Goal: Navigation & Orientation: Find specific page/section

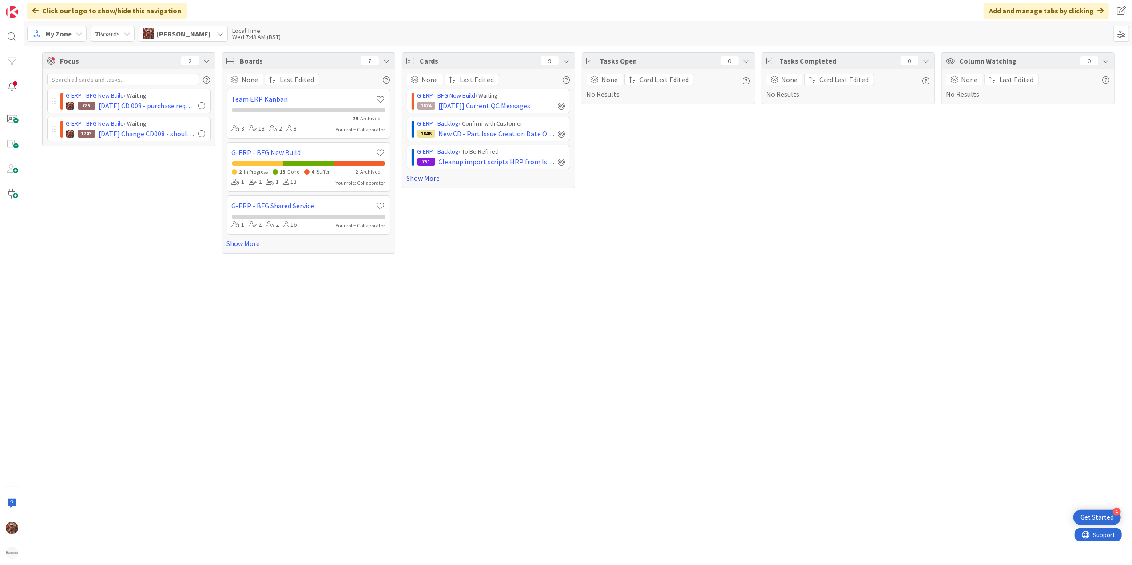
click at [433, 180] on link "Show More" at bounding box center [488, 178] width 163 height 11
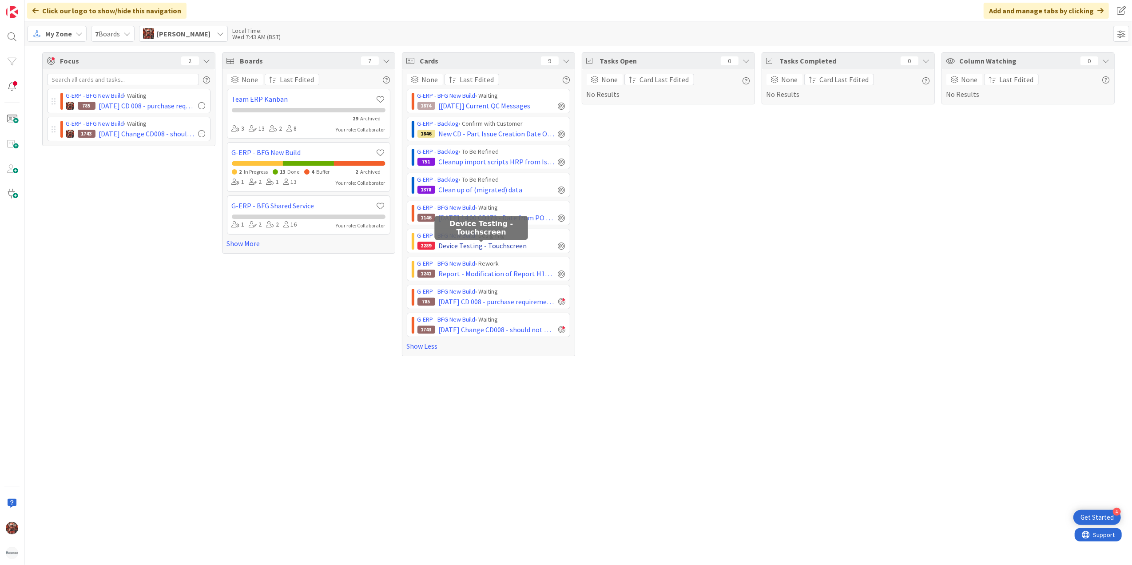
click at [478, 246] on span "Device Testing - Touchscreen" at bounding box center [483, 245] width 88 height 11
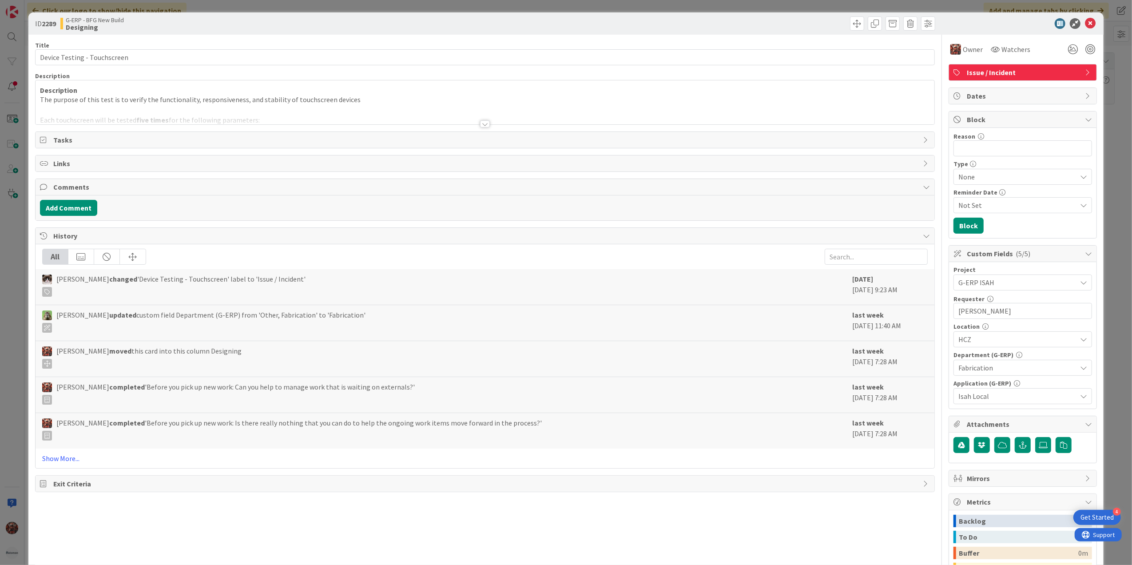
click at [480, 124] on div at bounding box center [485, 123] width 10 height 7
